Goal: Task Accomplishment & Management: Complete application form

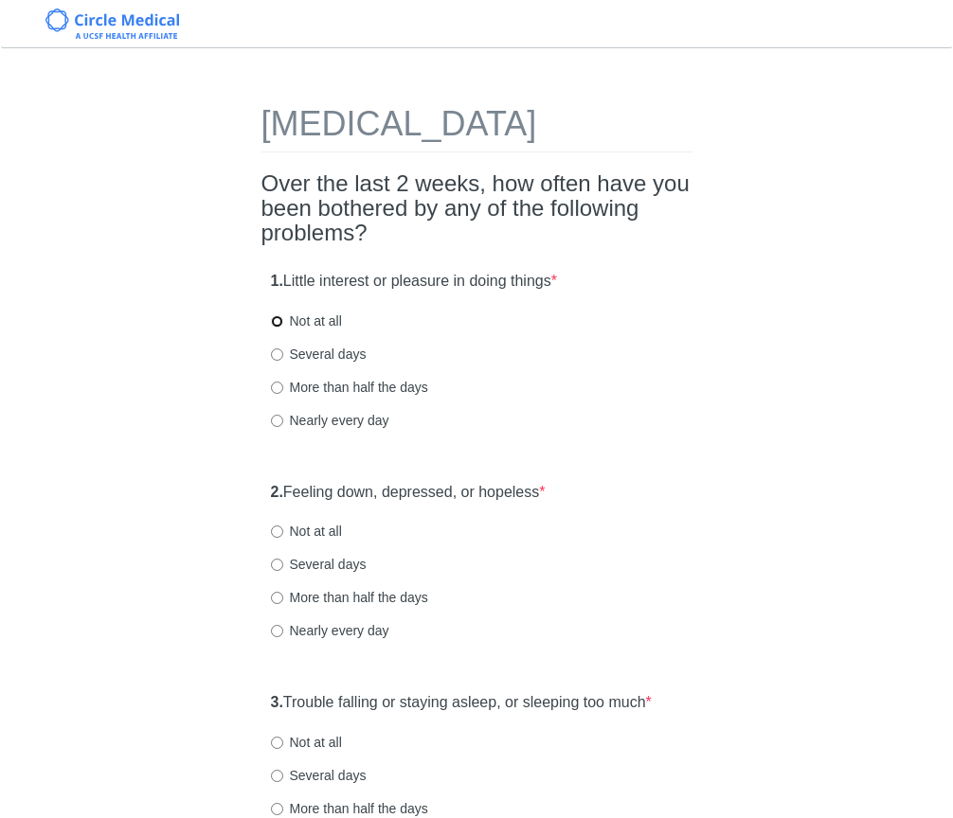
click at [276, 328] on input "Not at all" at bounding box center [277, 321] width 12 height 12
radio input "true"
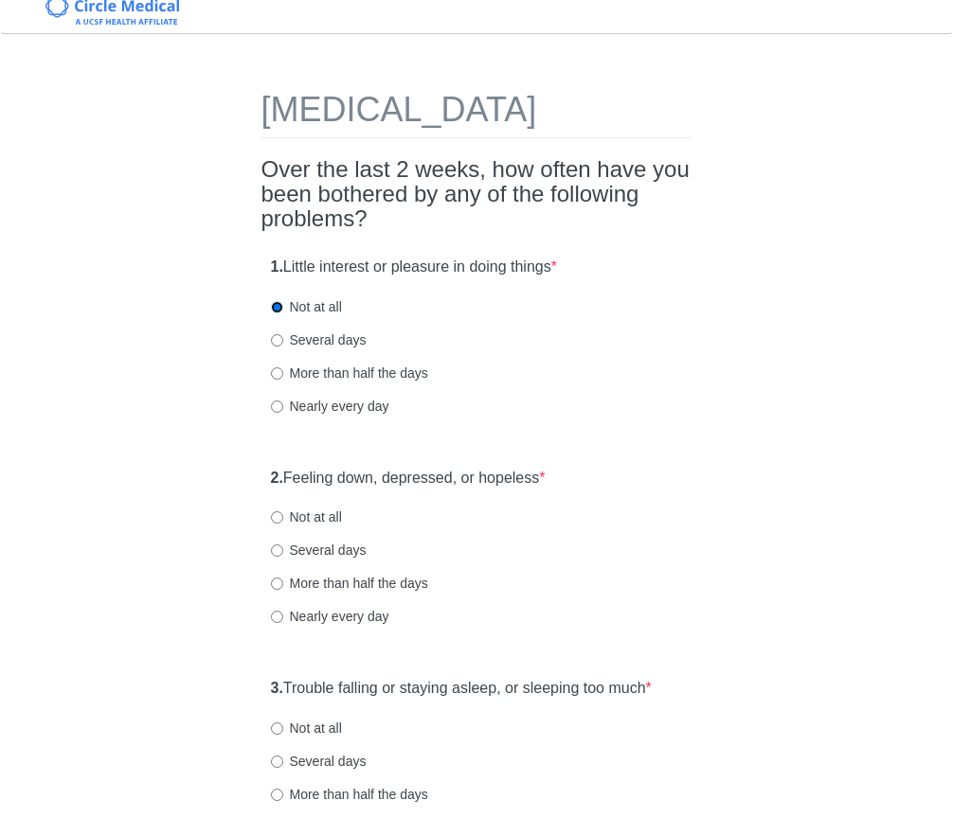
scroll to position [35, 0]
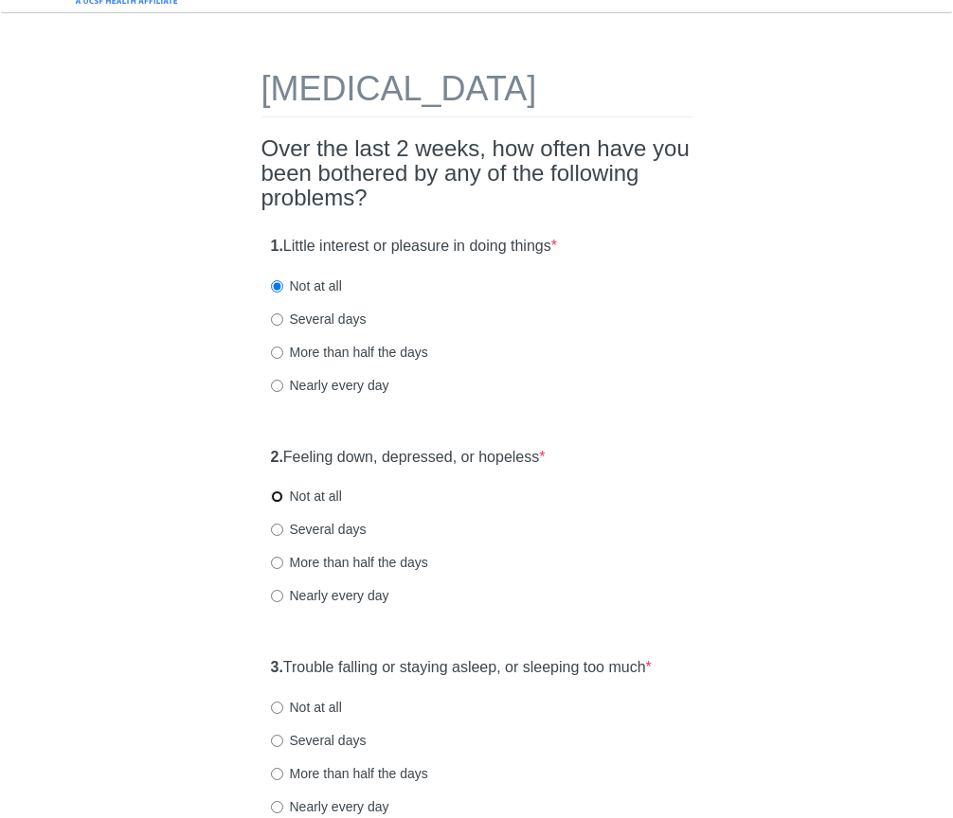
click at [277, 503] on input "Not at all" at bounding box center [277, 497] width 12 height 12
radio input "true"
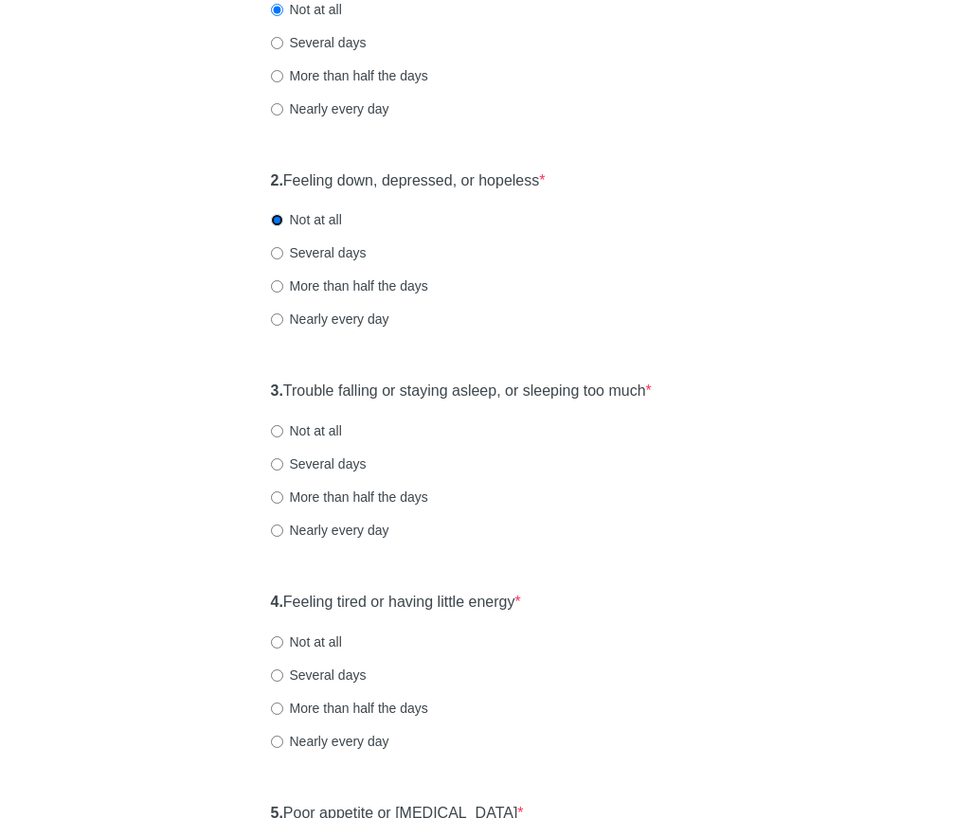
scroll to position [314, 0]
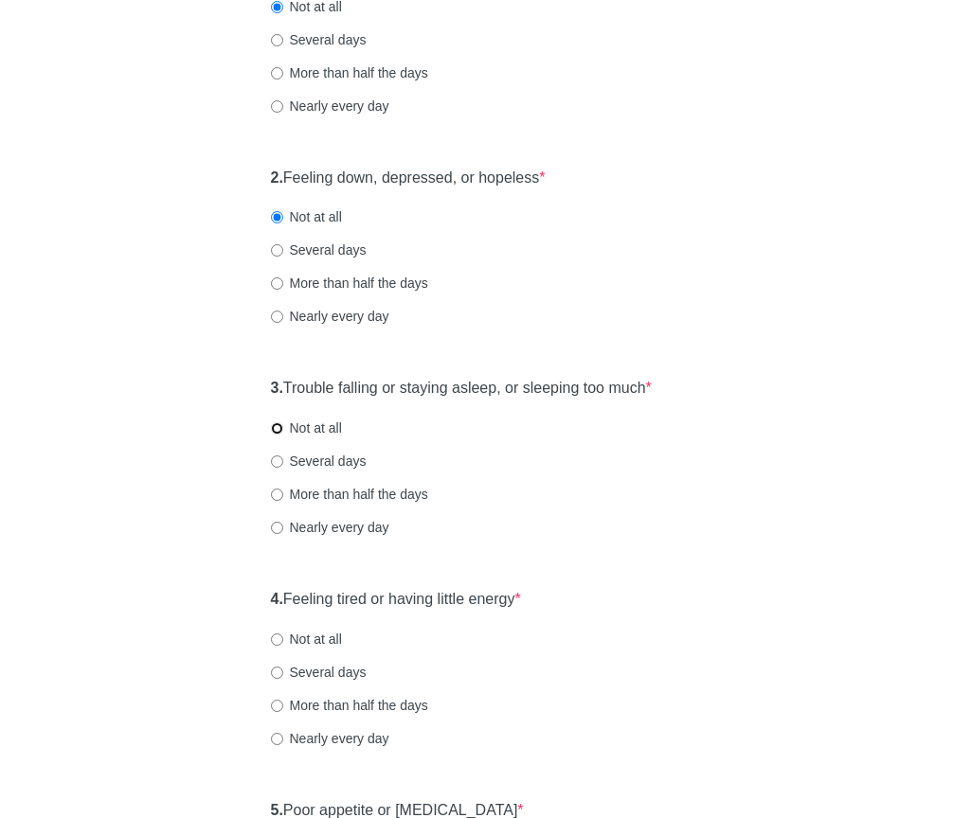
click at [278, 435] on input "Not at all" at bounding box center [277, 428] width 12 height 12
radio input "true"
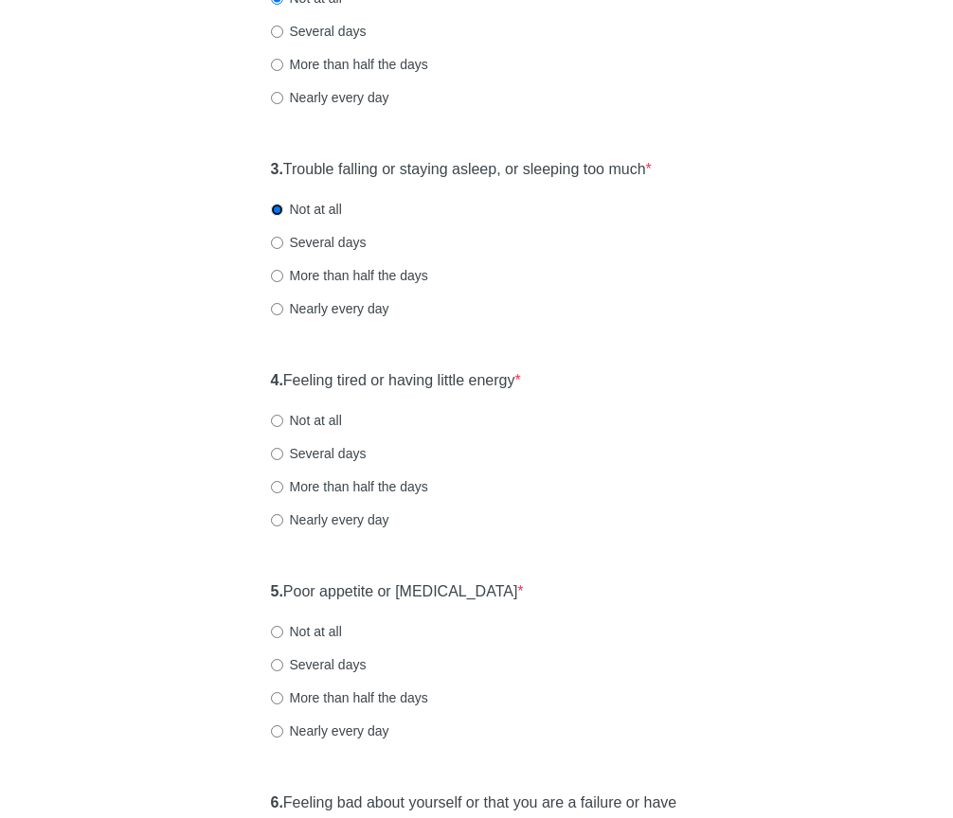
scroll to position [542, 0]
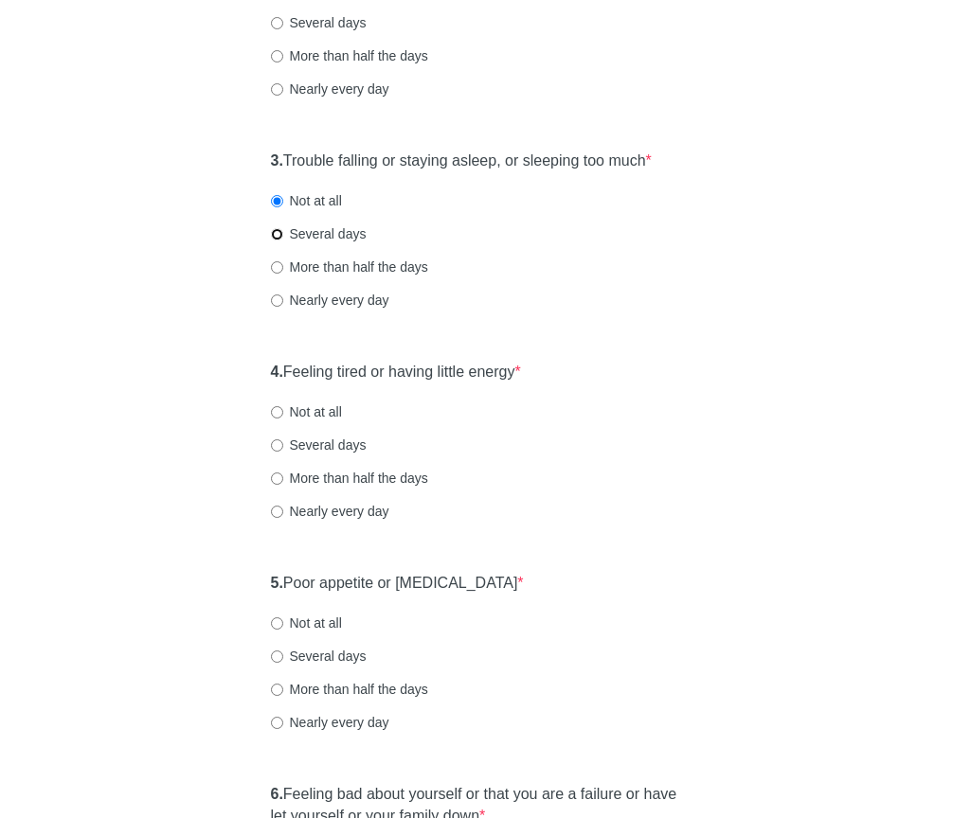
click at [278, 241] on input "Several days" at bounding box center [277, 234] width 12 height 12
radio input "true"
click at [280, 207] on input "Not at all" at bounding box center [277, 201] width 12 height 12
radio input "true"
click at [279, 241] on input "Several days" at bounding box center [277, 234] width 12 height 12
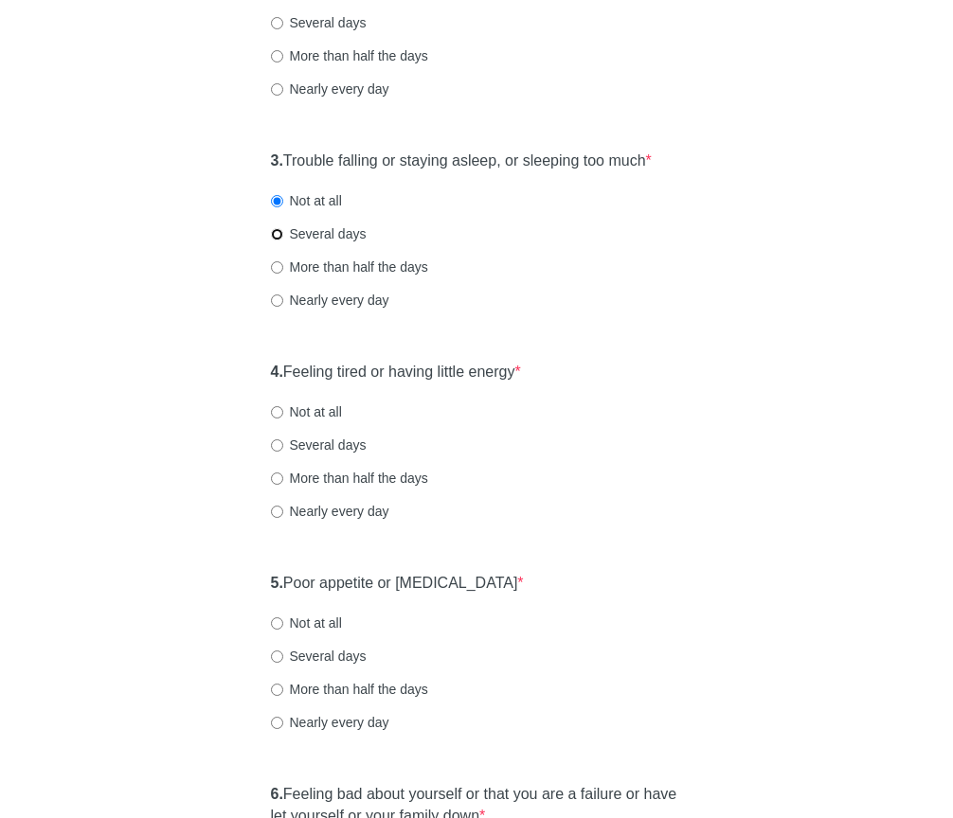
radio input "true"
click at [273, 452] on input "Several days" at bounding box center [277, 445] width 12 height 12
radio input "true"
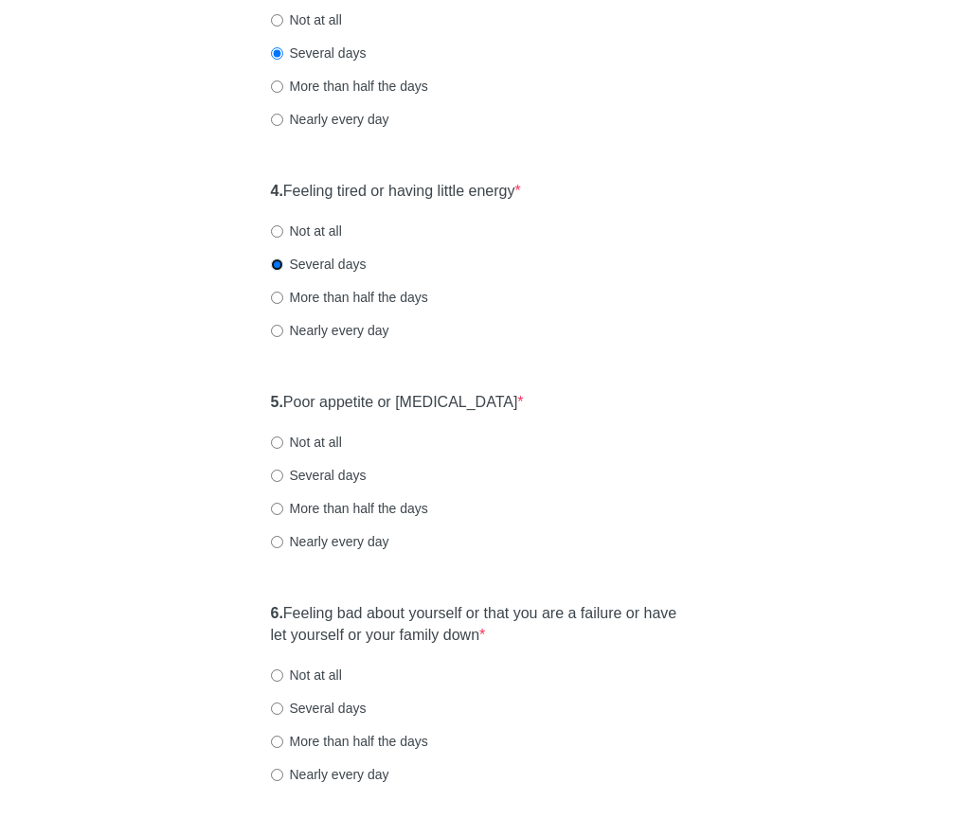
scroll to position [881, 0]
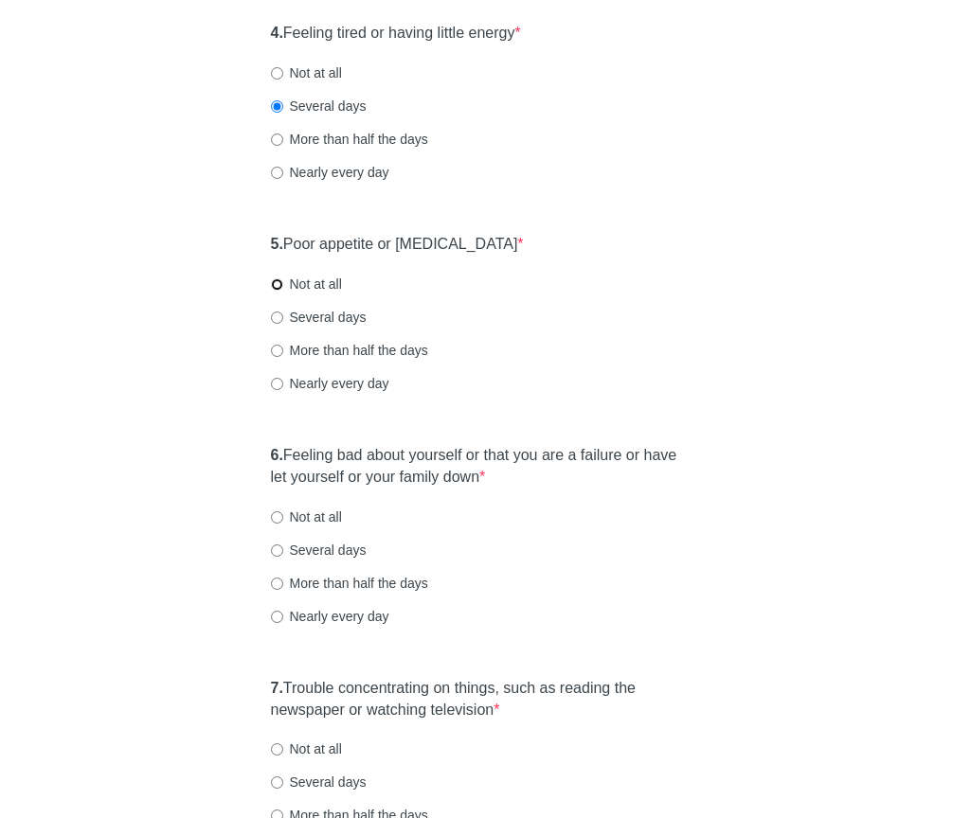
click at [276, 291] on input "Not at all" at bounding box center [277, 284] width 12 height 12
radio input "true"
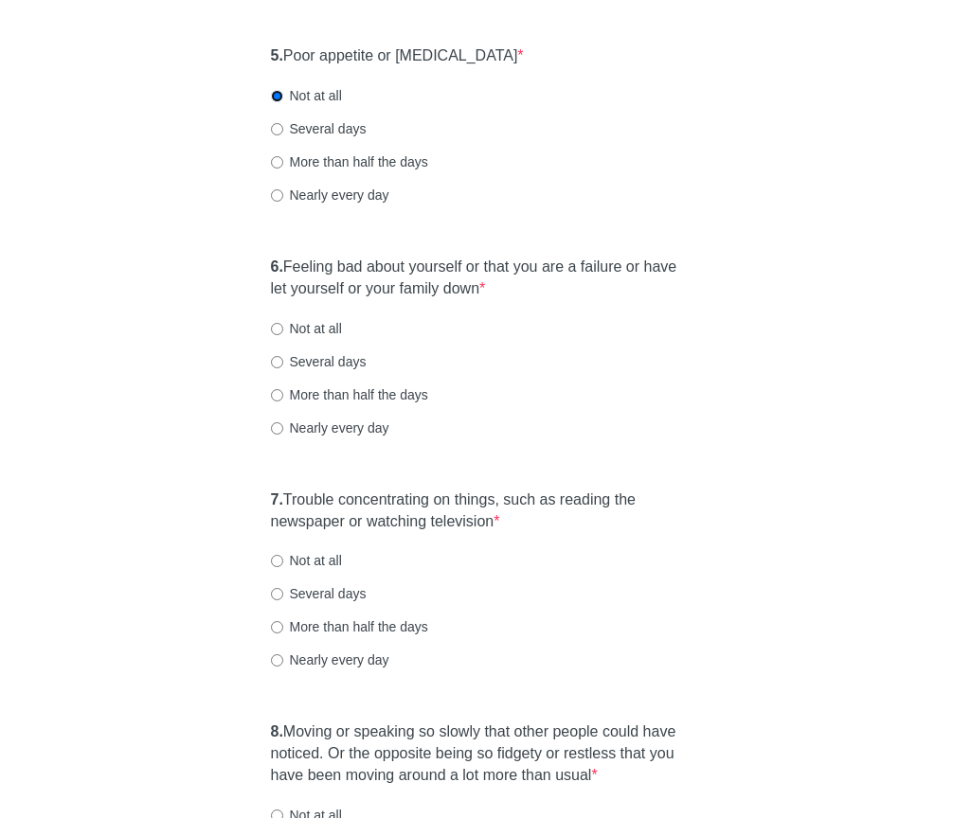
scroll to position [1069, 0]
click at [276, 135] on input "Several days" at bounding box center [277, 129] width 12 height 12
radio input "true"
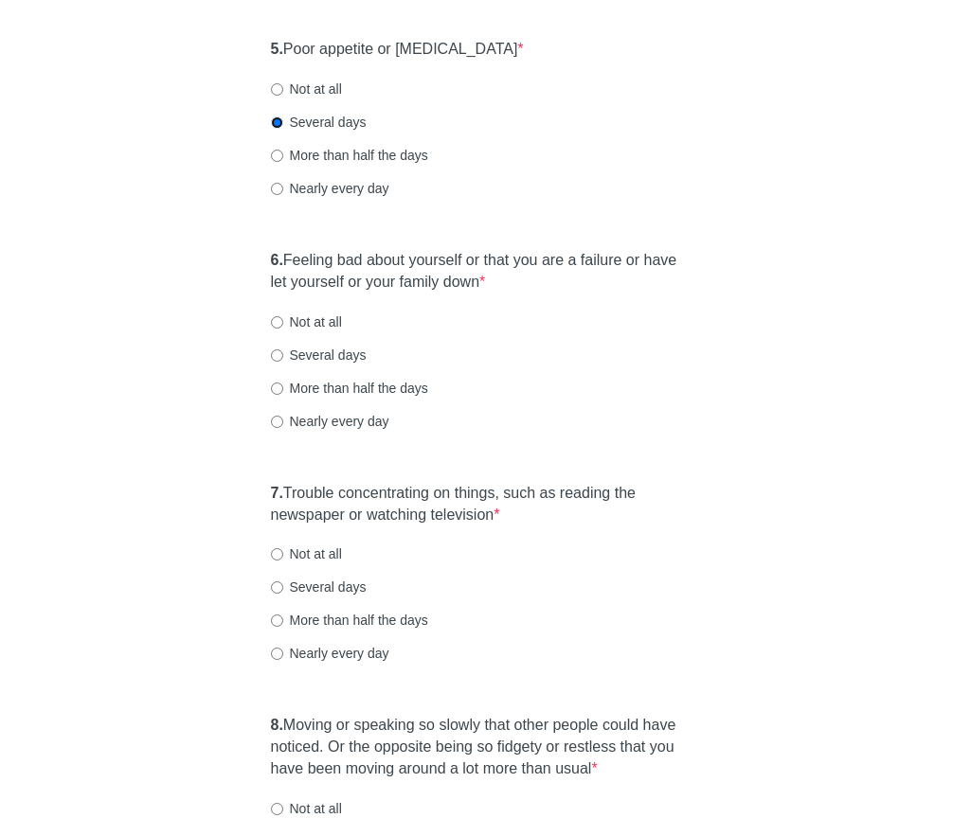
scroll to position [1077, 0]
click at [274, 328] on input "Not at all" at bounding box center [277, 321] width 12 height 12
radio input "true"
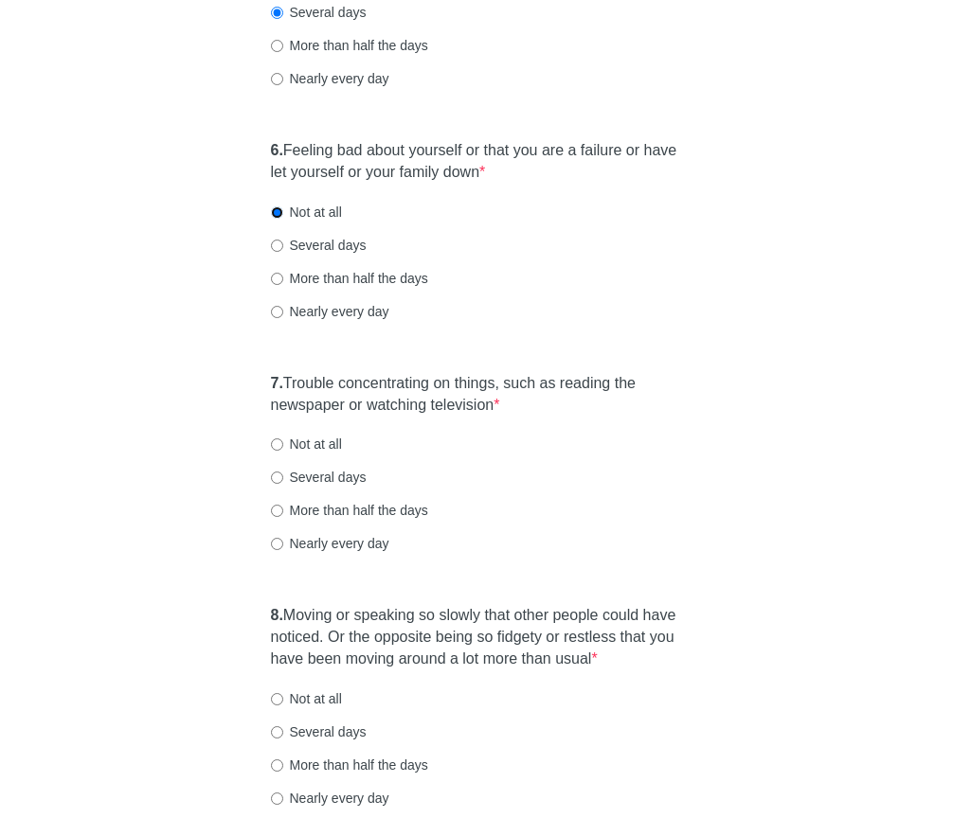
scroll to position [1201, 0]
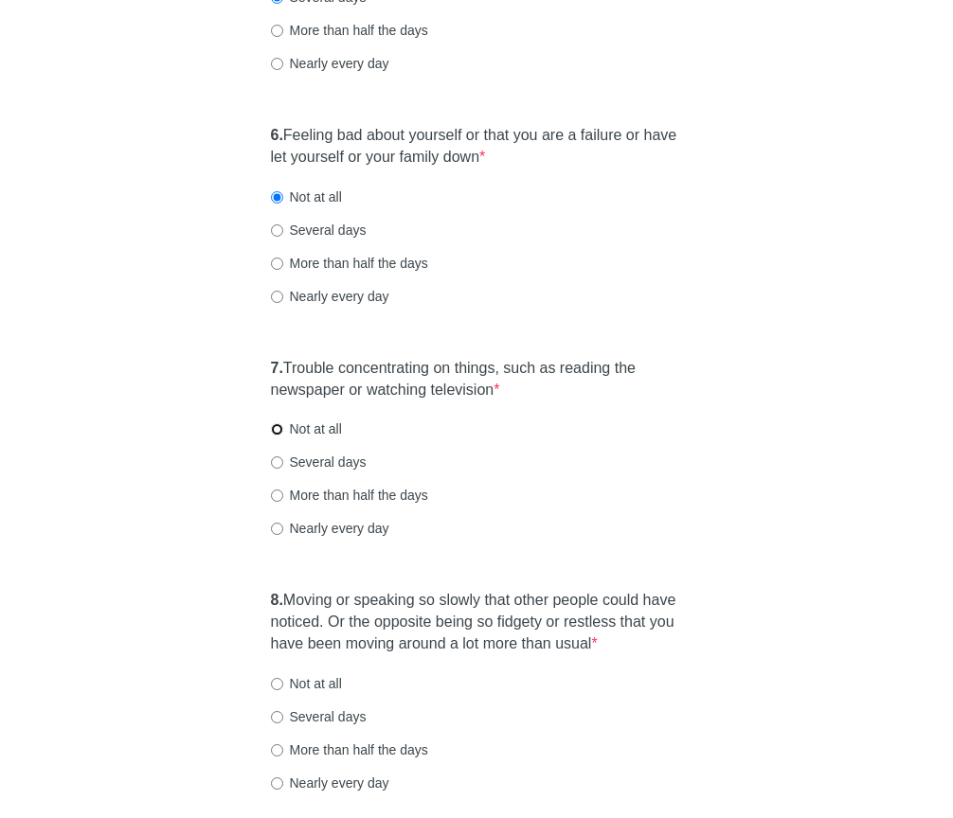
click at [277, 436] on input "Not at all" at bounding box center [277, 429] width 12 height 12
radio input "true"
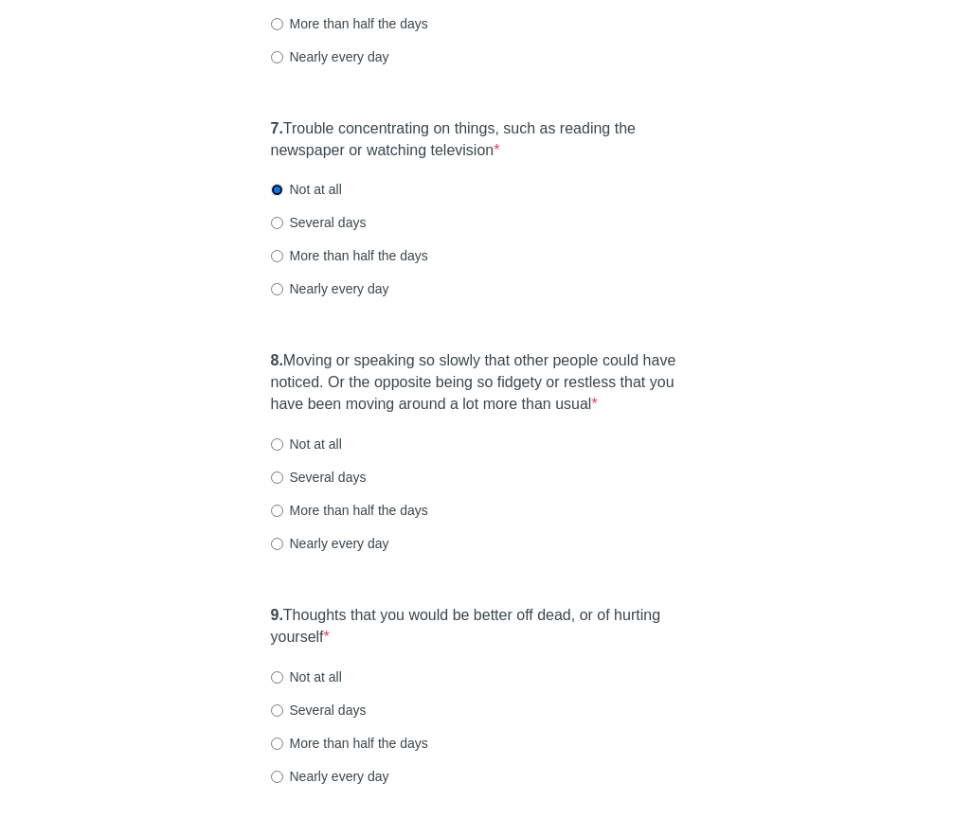
scroll to position [1457, 0]
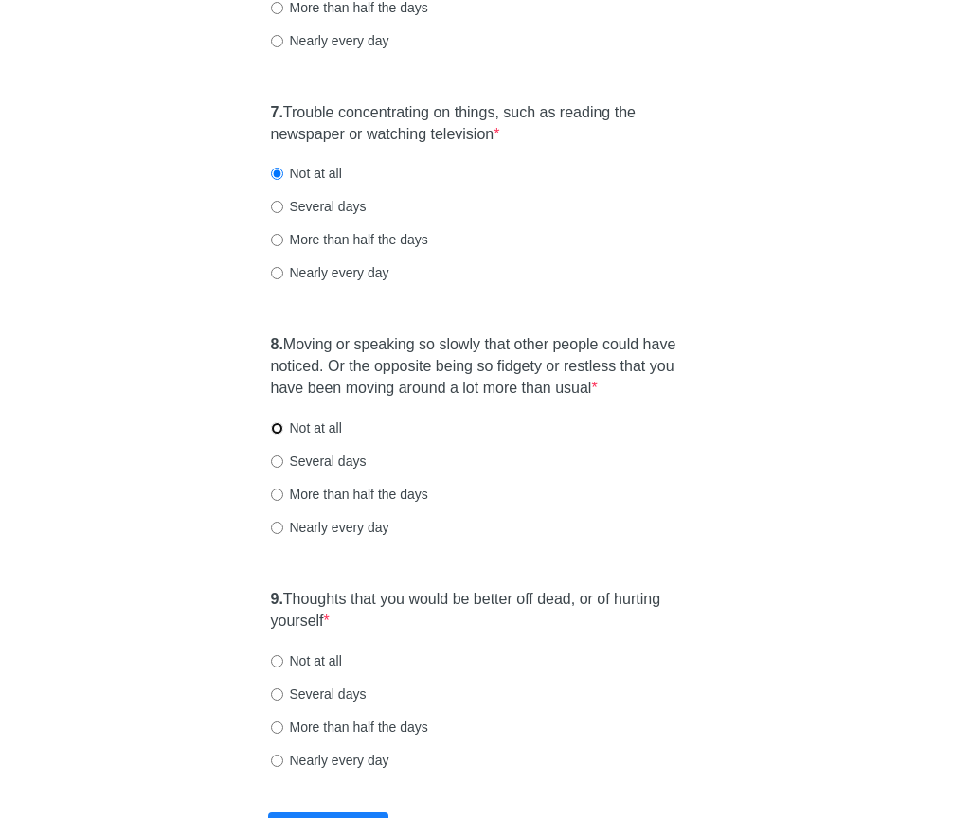
click at [273, 435] on input "Not at all" at bounding box center [277, 428] width 12 height 12
radio input "true"
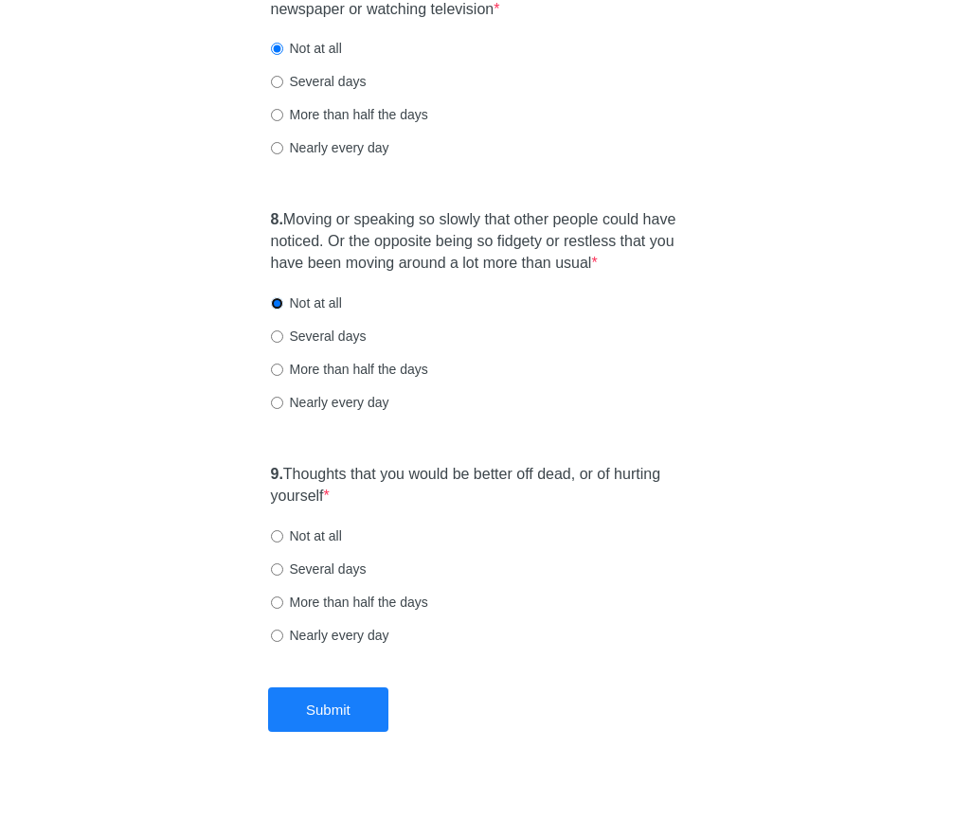
scroll to position [1582, 0]
click at [277, 543] on input "Not at all" at bounding box center [277, 536] width 12 height 12
radio input "true"
click at [342, 732] on button "Submit" at bounding box center [328, 710] width 120 height 45
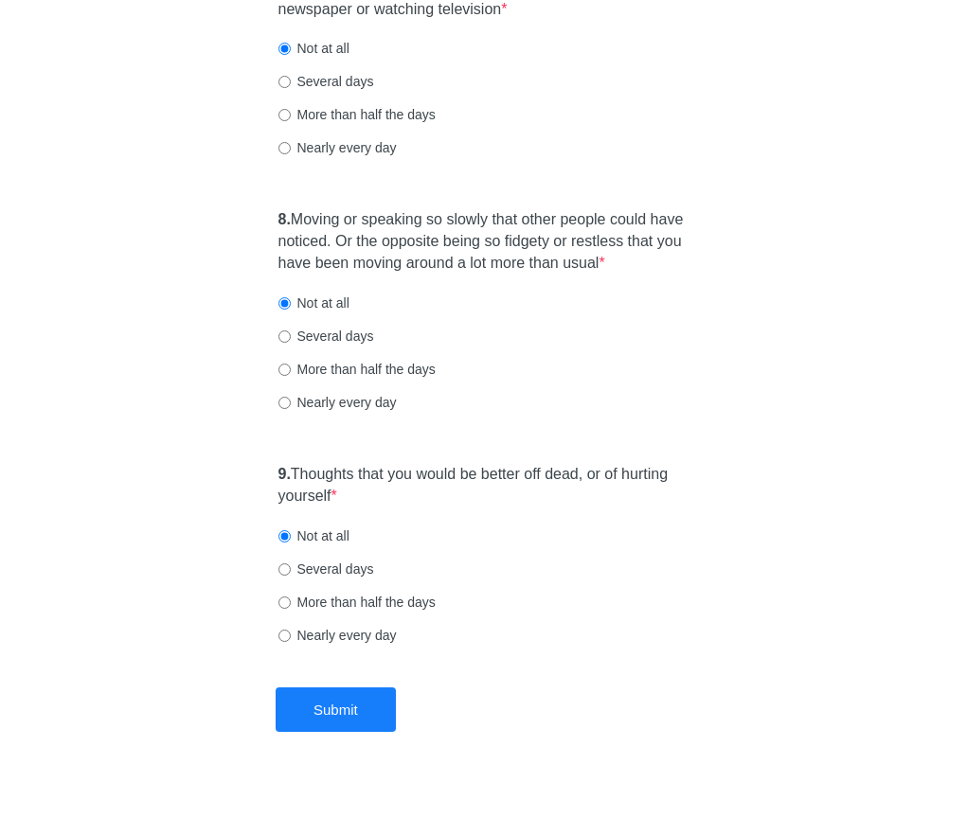
scroll to position [0, 0]
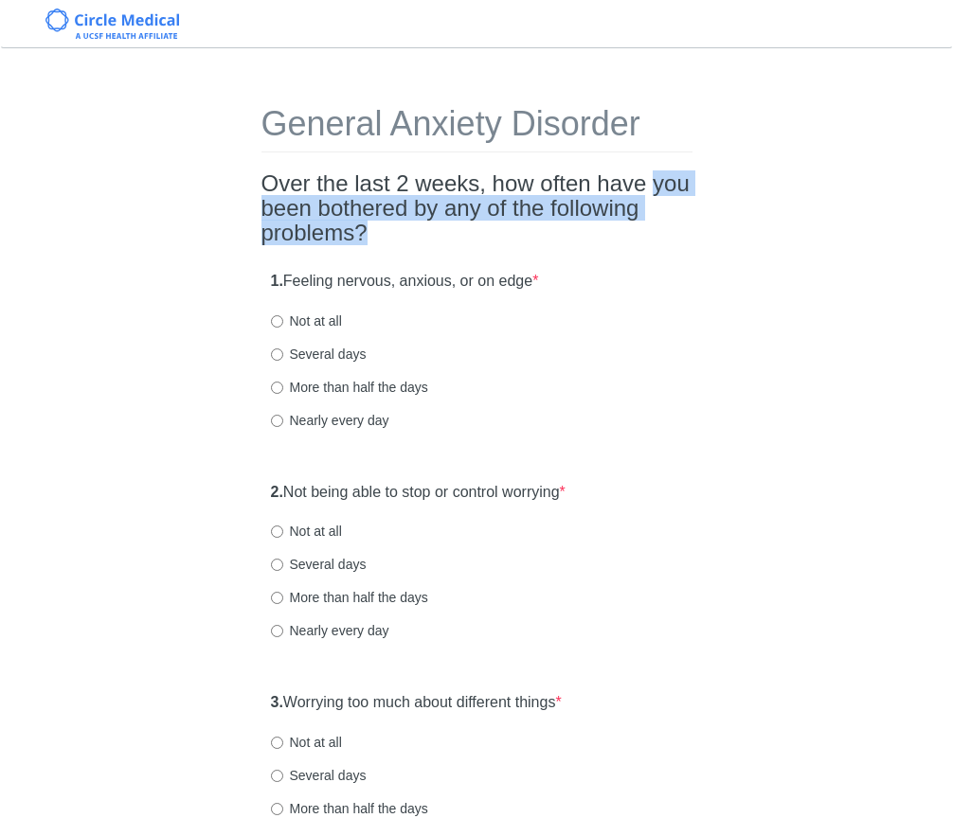
drag, startPoint x: 493, startPoint y: 244, endPoint x: 241, endPoint y: 200, distance: 256.7
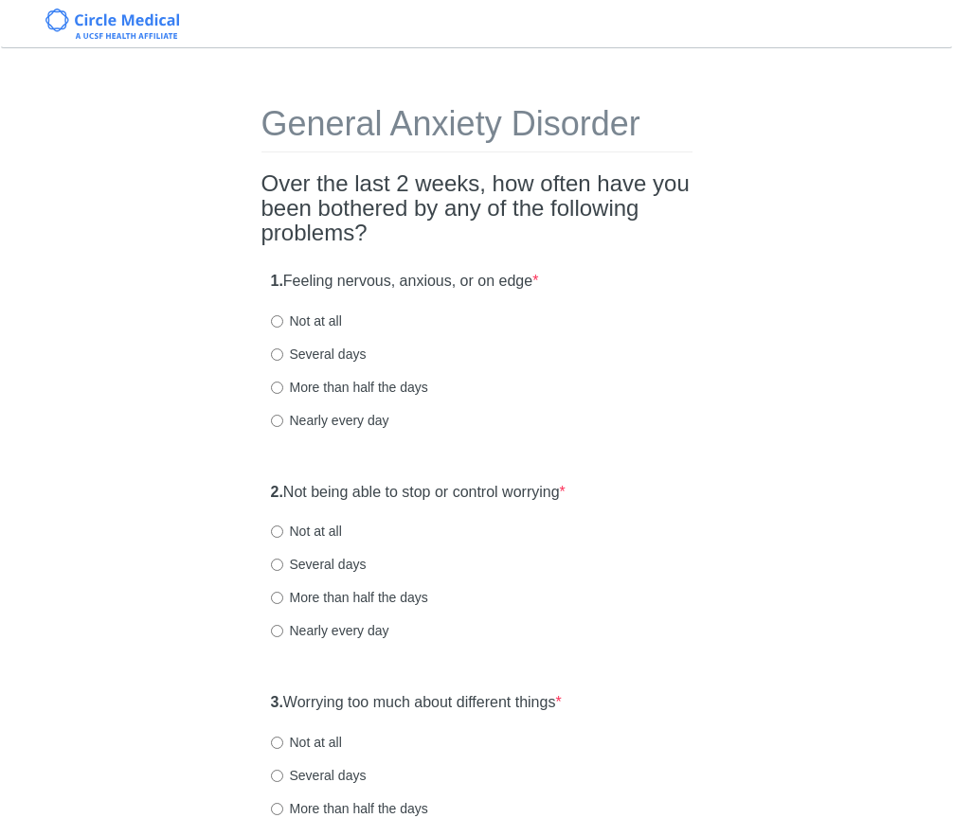
click at [330, 186] on h2 "Over the last 2 weeks, how often have you been bothered by any of the following…" at bounding box center [476, 208] width 431 height 75
click at [386, 188] on h2 "Over the last 2 weeks, how often have you been bothered by any of the following…" at bounding box center [476, 208] width 431 height 75
click at [437, 196] on h2 "Over the last 2 weeks, how often have you been bothered by any of the following…" at bounding box center [476, 208] width 431 height 75
click at [465, 197] on h2 "Over the last 2 weeks, how often have you been bothered by any of the following…" at bounding box center [476, 208] width 431 height 75
click at [279, 322] on input "Not at all" at bounding box center [277, 321] width 12 height 12
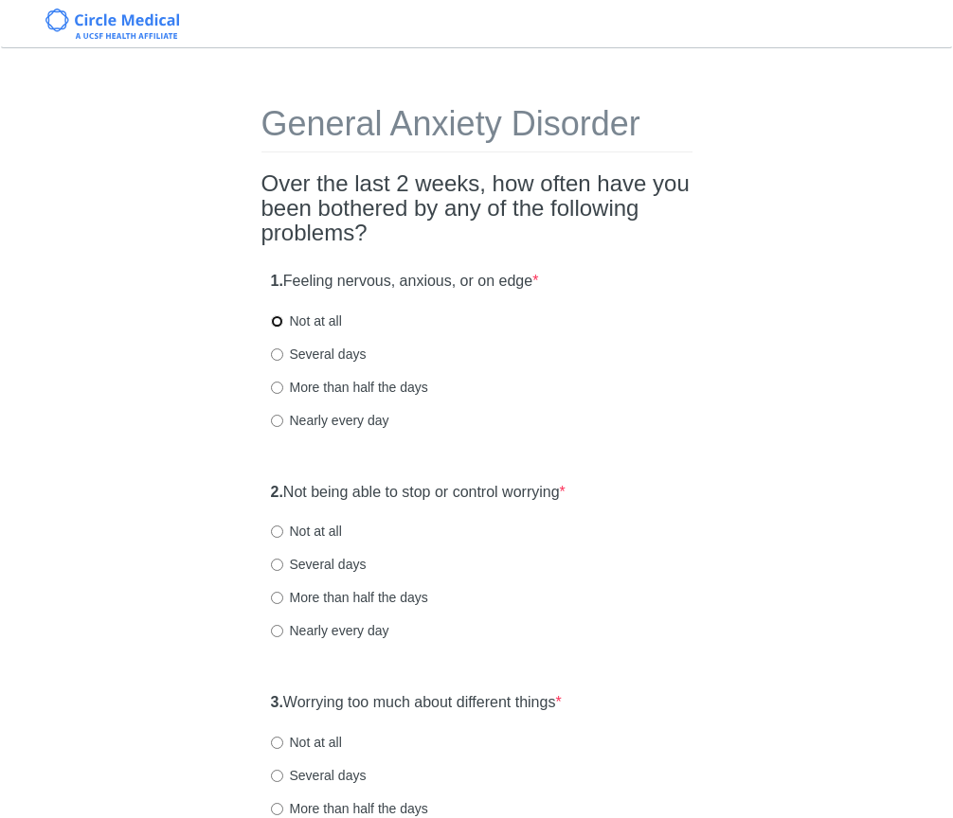
radio input "true"
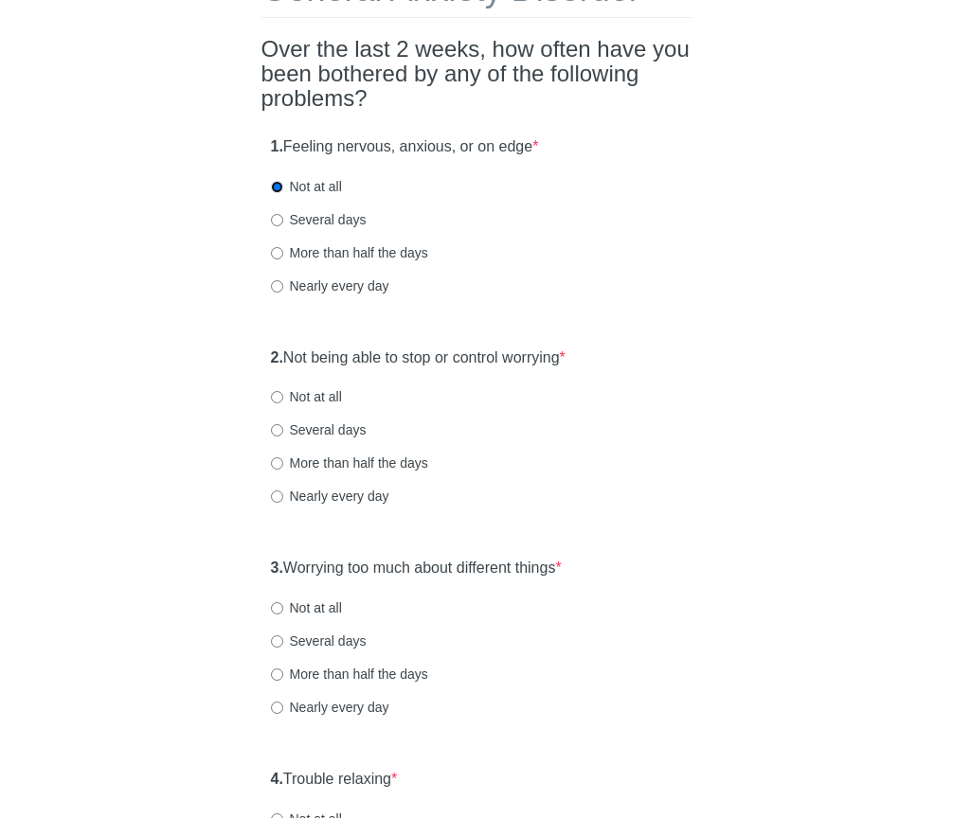
scroll to position [134, 0]
click at [274, 399] on input "Not at all" at bounding box center [277, 397] width 12 height 12
radio input "true"
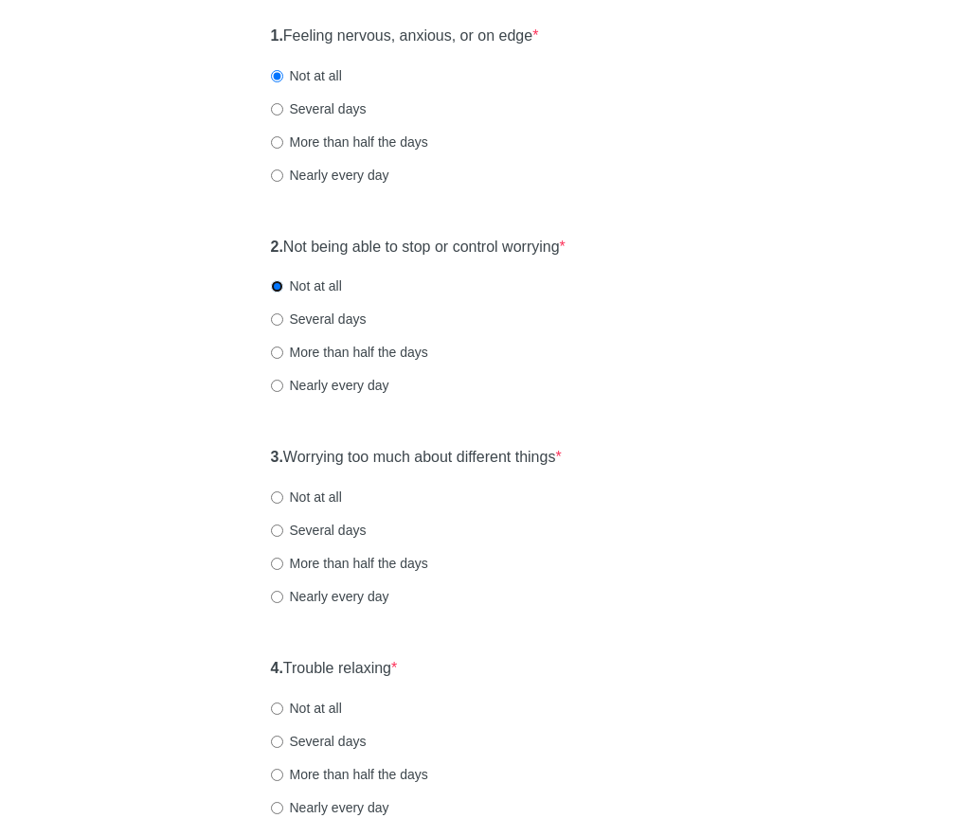
scroll to position [259, 0]
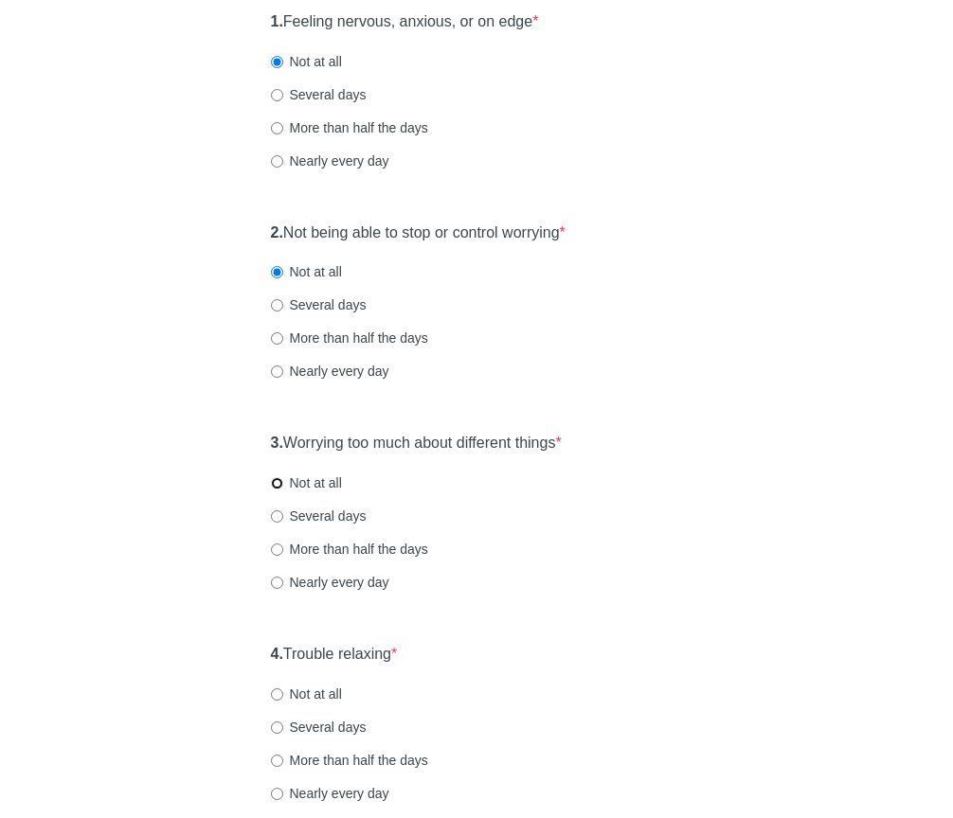
click at [277, 483] on input "Not at all" at bounding box center [277, 483] width 12 height 12
radio input "true"
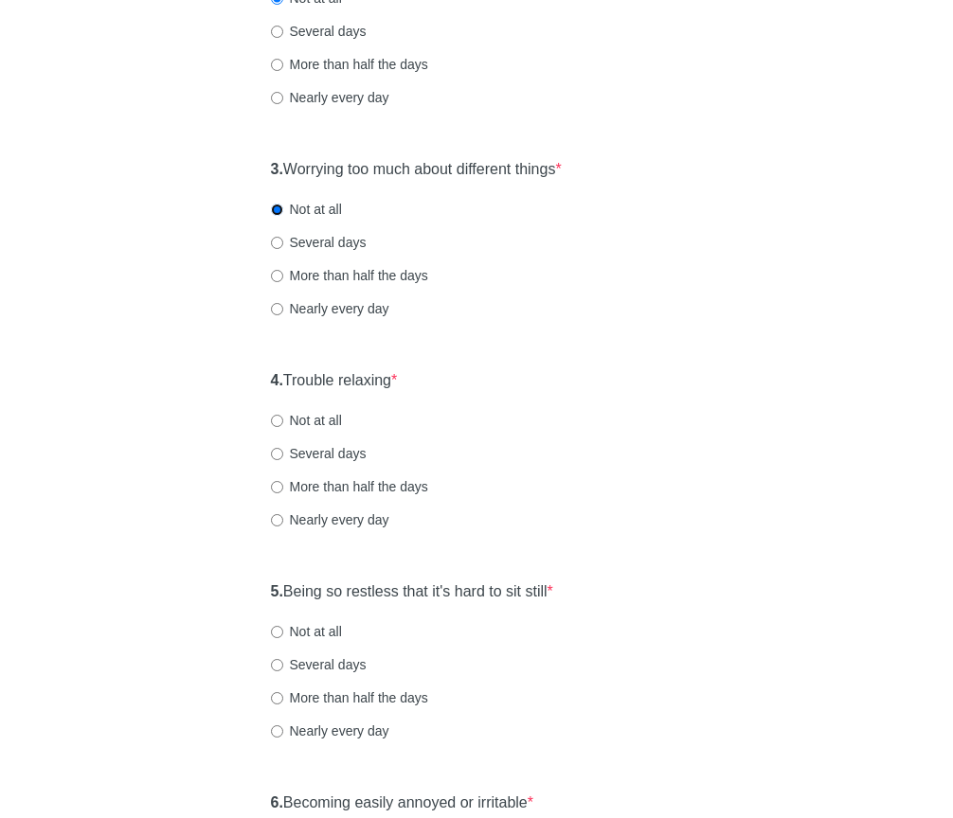
scroll to position [545, 0]
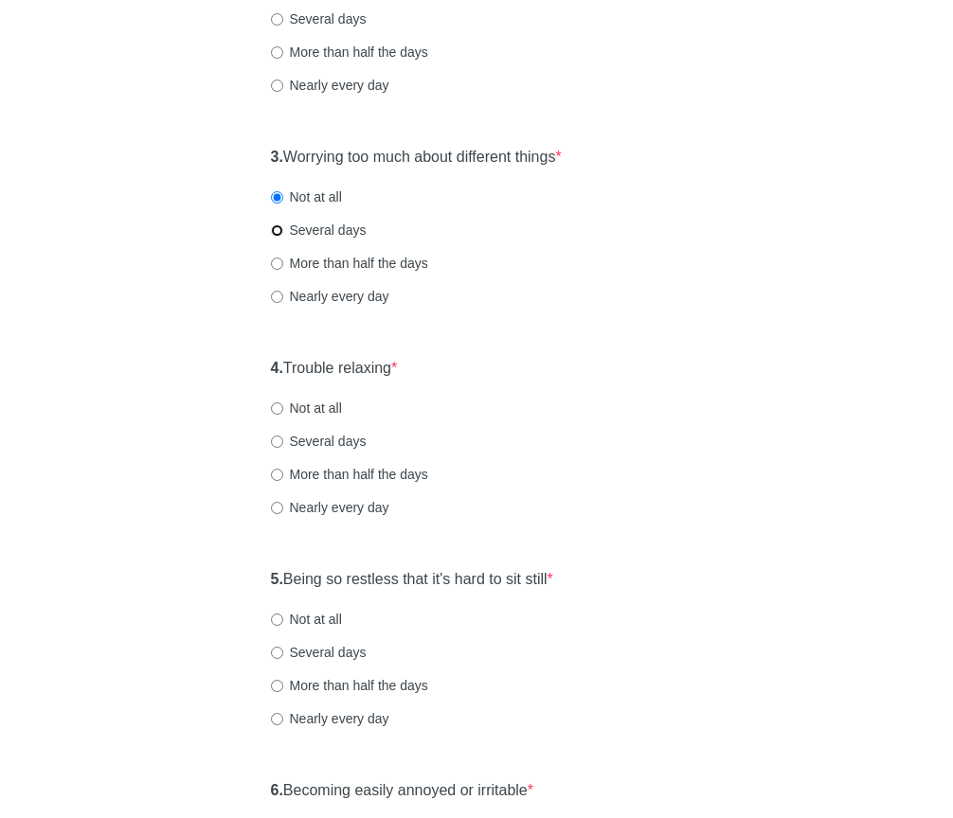
click at [281, 230] on input "Several days" at bounding box center [277, 230] width 12 height 12
radio input "true"
click at [279, 409] on input "Not at all" at bounding box center [277, 408] width 12 height 12
radio input "true"
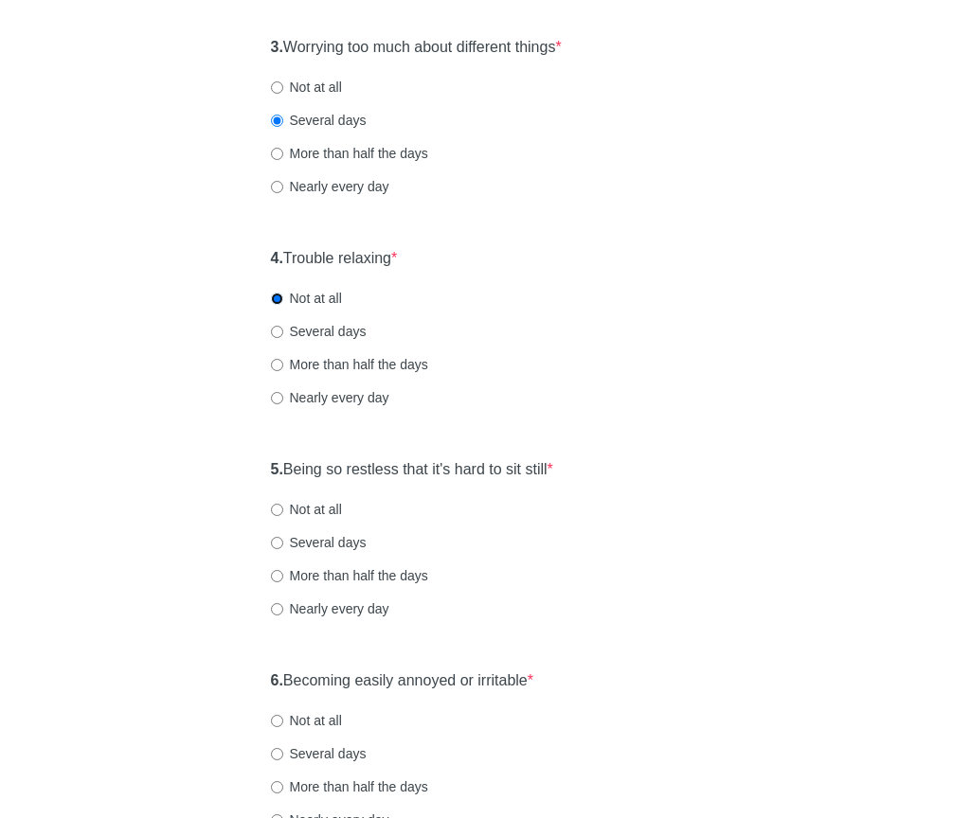
scroll to position [663, 0]
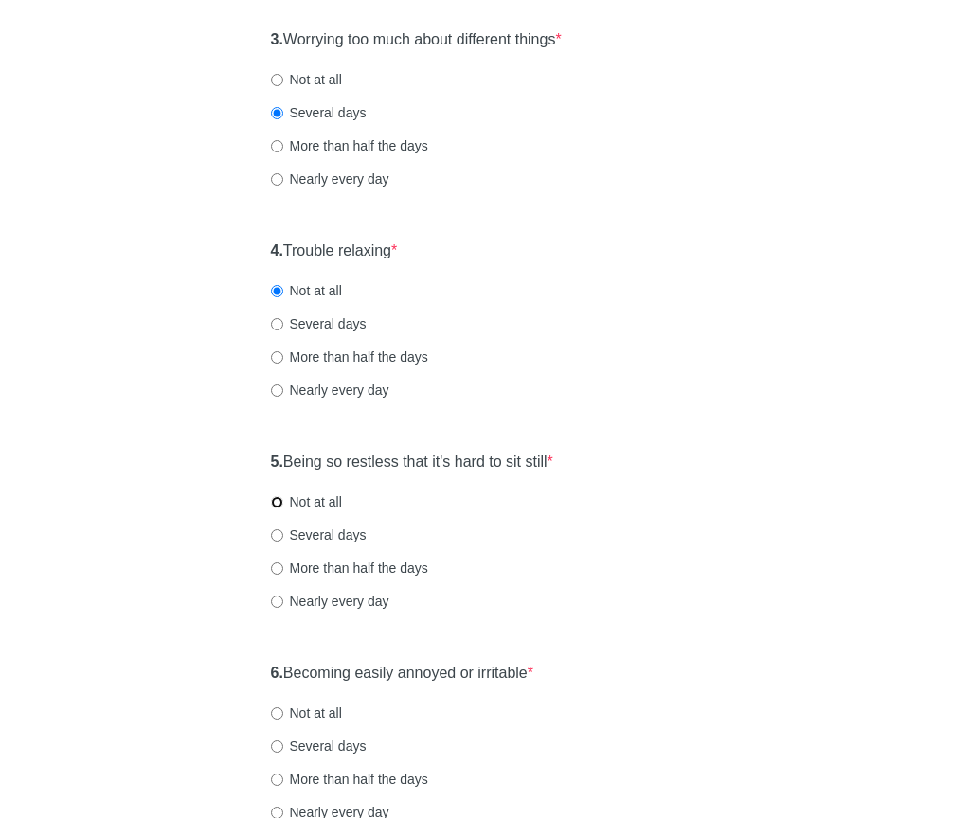
click at [277, 499] on input "Not at all" at bounding box center [277, 502] width 12 height 12
radio input "true"
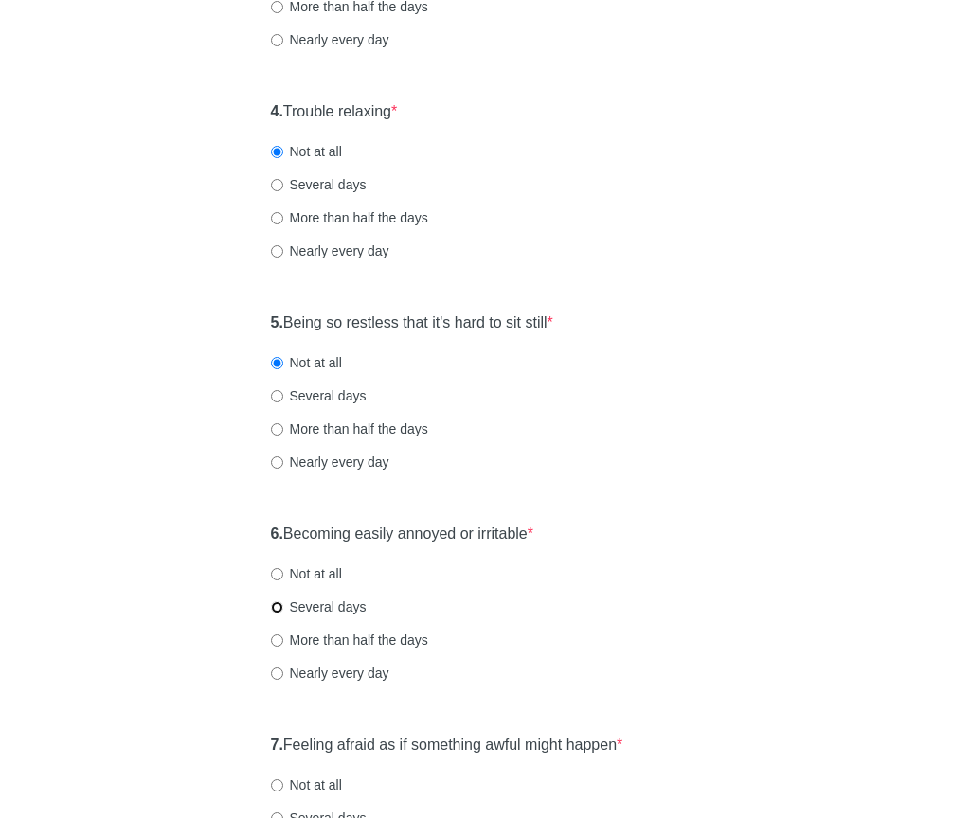
drag, startPoint x: 282, startPoint y: 612, endPoint x: 306, endPoint y: 626, distance: 27.6
click at [282, 612] on label "Several days" at bounding box center [319, 607] width 96 height 19
click at [282, 612] on input "Several days" at bounding box center [277, 607] width 12 height 12
radio input "true"
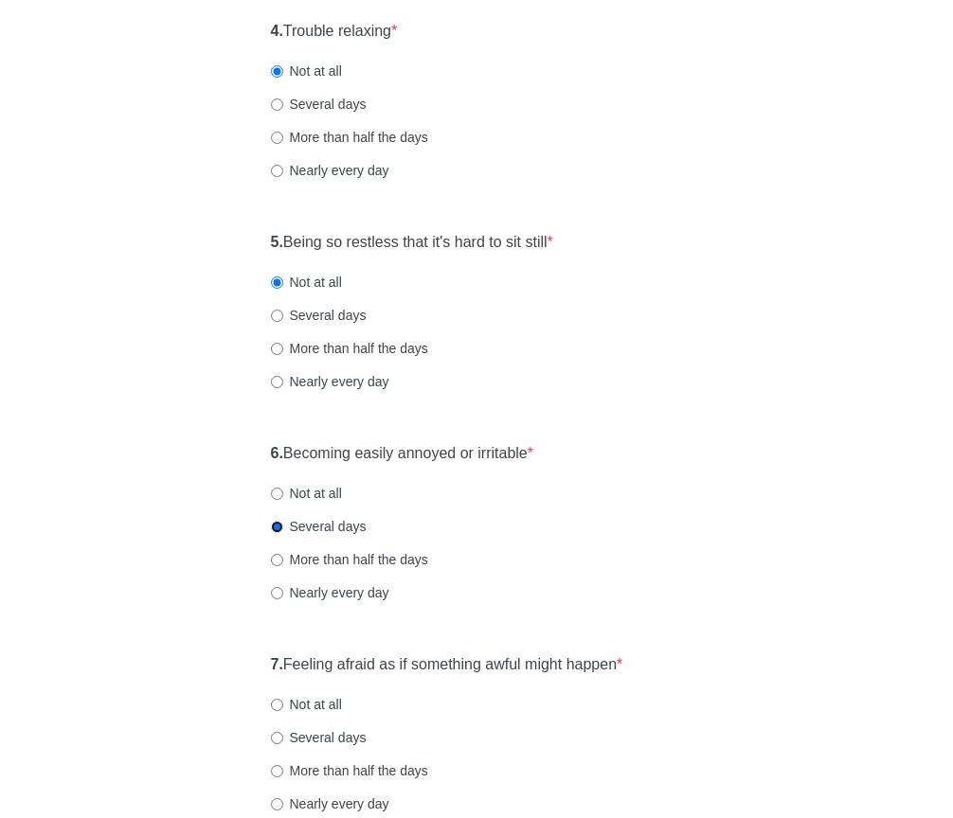
scroll to position [1079, 0]
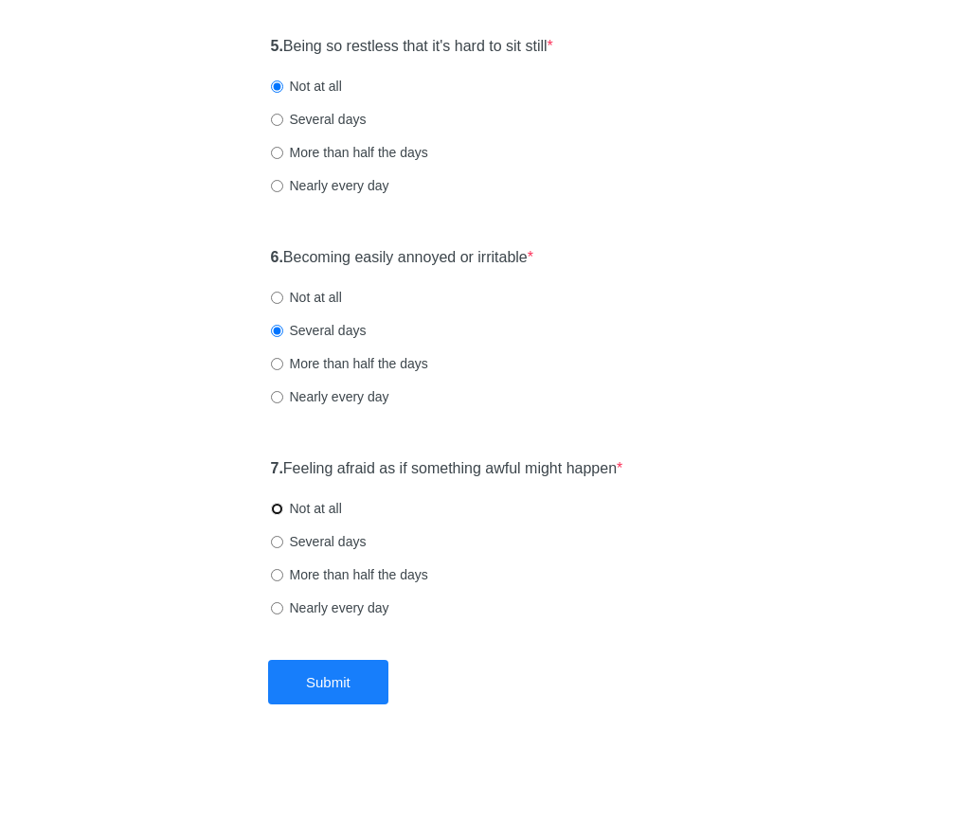
click at [278, 506] on input "Not at all" at bounding box center [277, 509] width 12 height 12
radio input "true"
click at [329, 671] on button "Submit" at bounding box center [328, 682] width 120 height 45
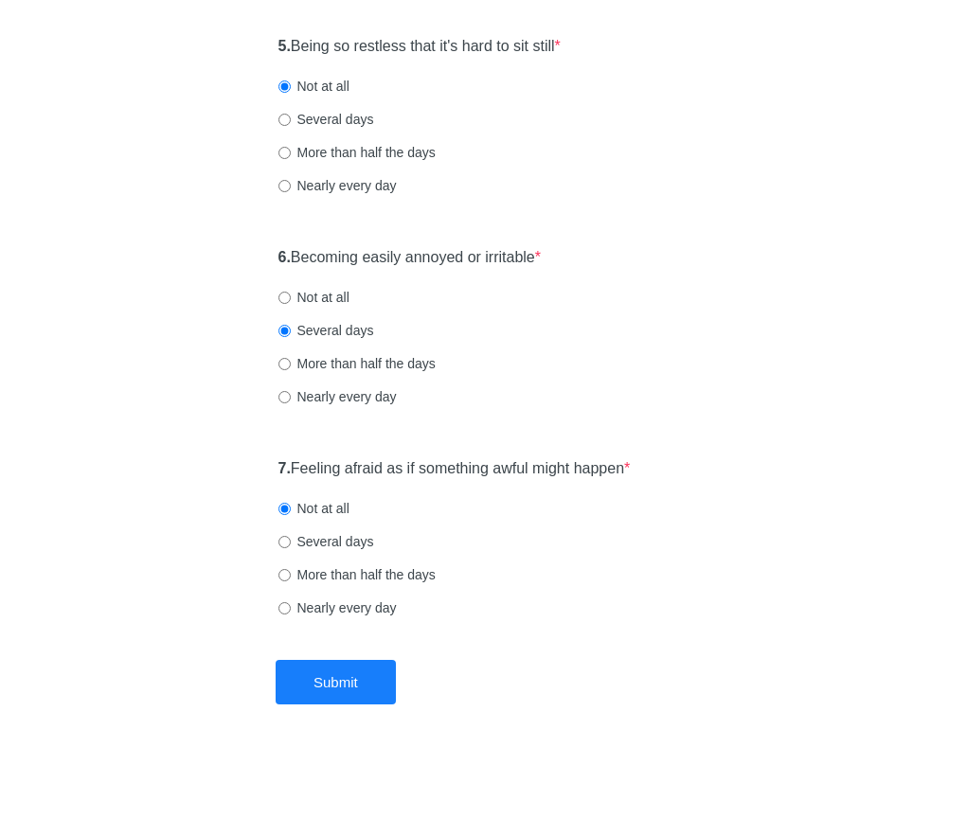
scroll to position [0, 0]
